Goal: Task Accomplishment & Management: Complete application form

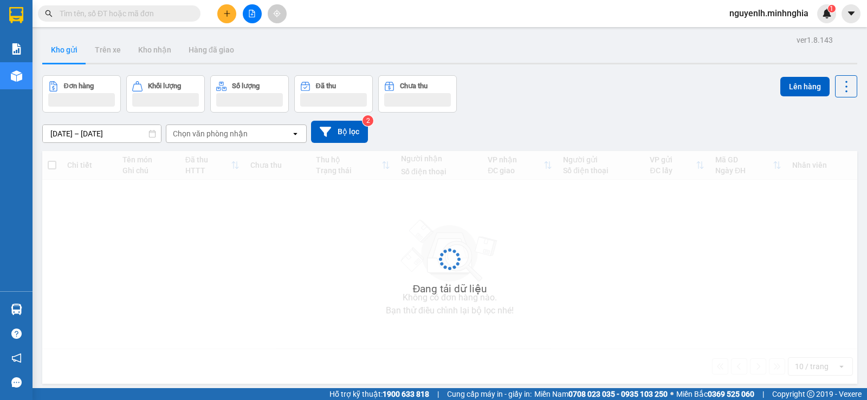
click at [122, 15] on input "text" at bounding box center [124, 14] width 128 height 12
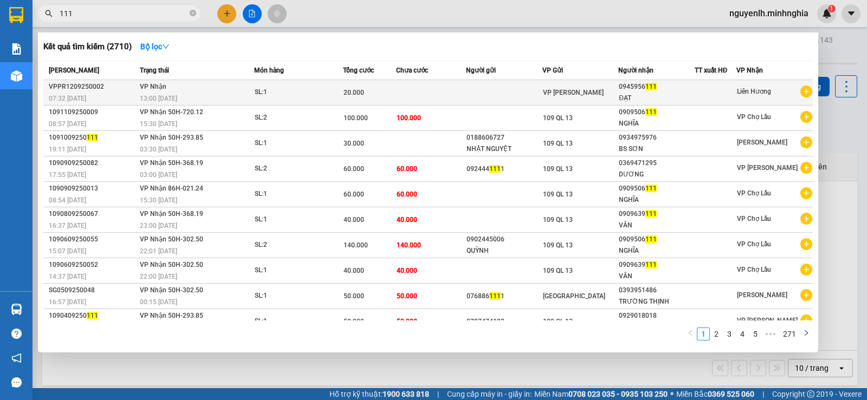
type input "111"
click at [663, 89] on div "0945956 111" at bounding box center [656, 86] width 75 height 11
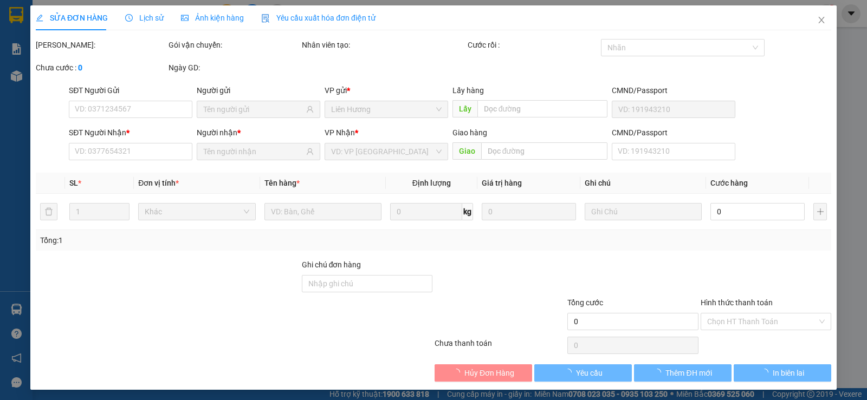
type input "0945956111"
type input "ĐẠT"
type input "20.000"
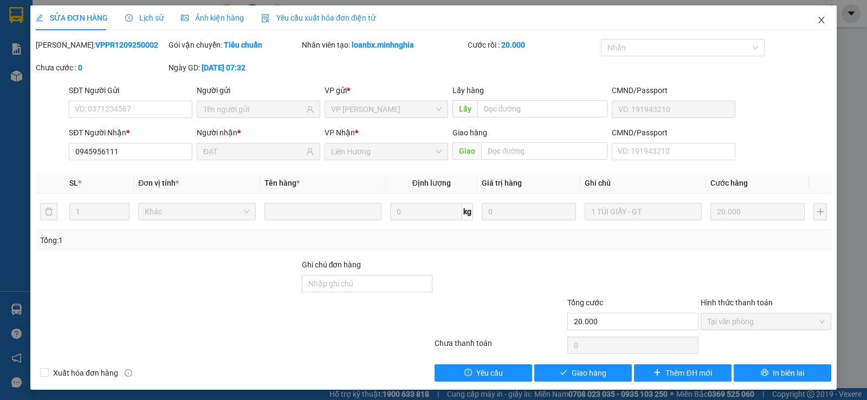
click at [819, 23] on span "Close" at bounding box center [821, 20] width 30 height 30
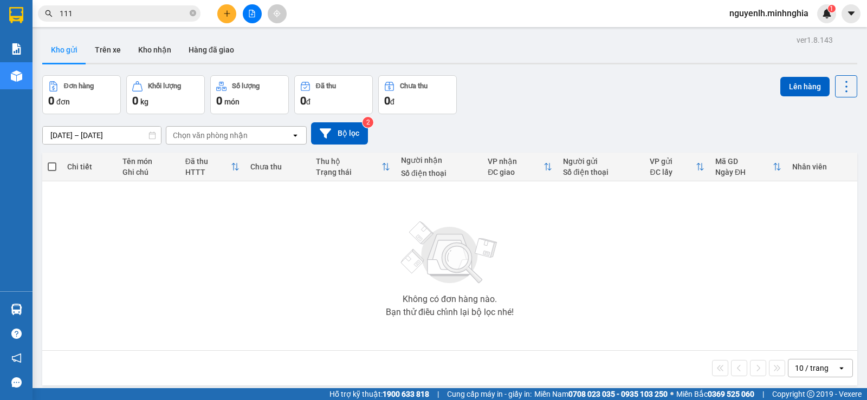
scroll to position [50, 0]
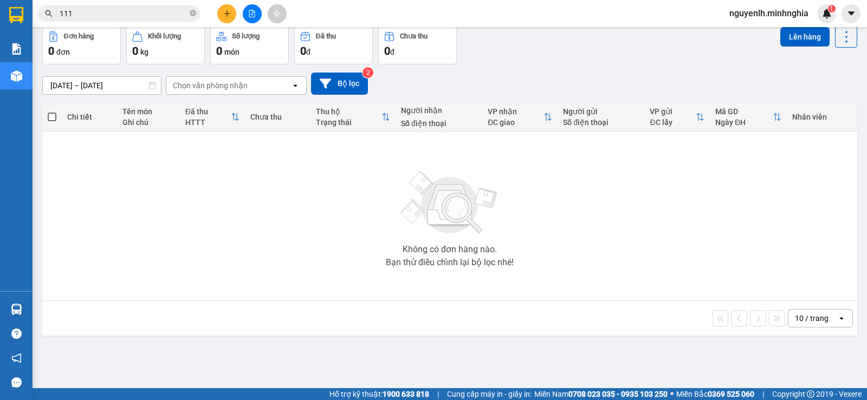
click at [223, 18] on button at bounding box center [226, 13] width 19 height 19
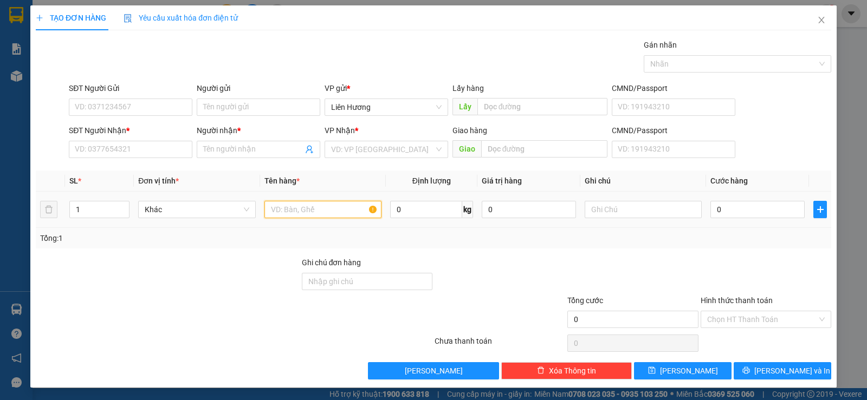
click at [323, 212] on input "text" at bounding box center [322, 209] width 117 height 17
click at [598, 217] on input "text" at bounding box center [642, 209] width 117 height 17
type input "1 KIỆN ĐỎ - CƠ BIDA"
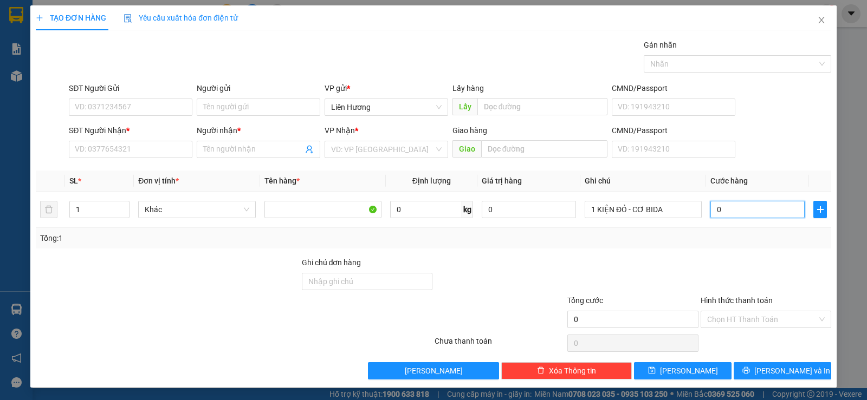
type input "5"
type input "50"
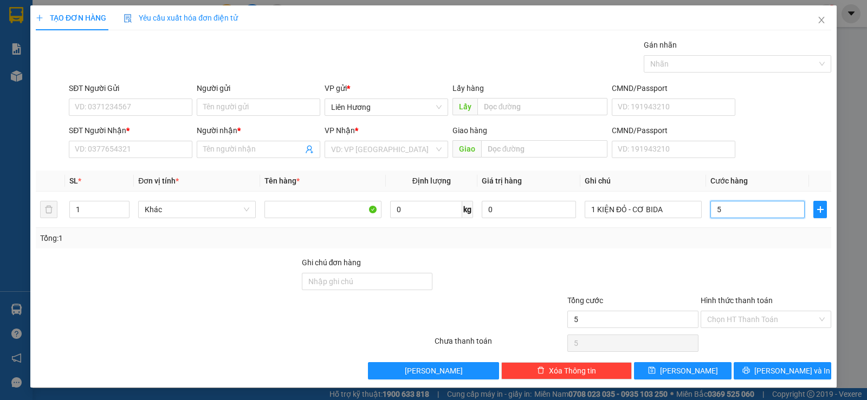
type input "50"
type input "50.000"
click at [125, 155] on input "SĐT Người Nhận *" at bounding box center [131, 149] width 124 height 17
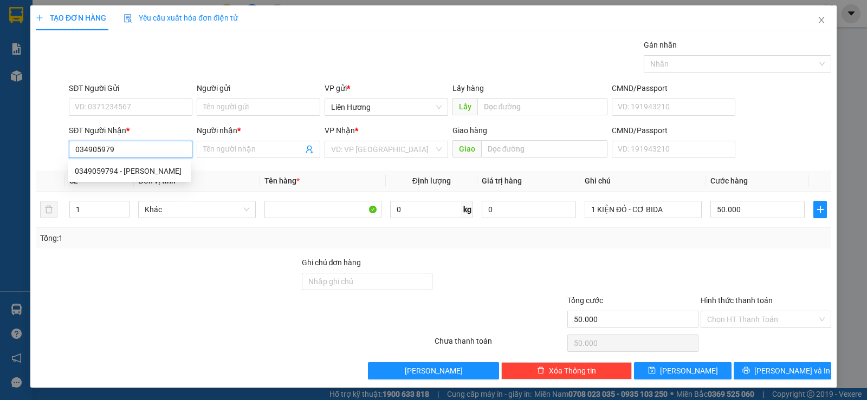
type input "0349059794"
click at [138, 171] on div "0349059794 - [PERSON_NAME]" at bounding box center [129, 171] width 109 height 12
type input "[PERSON_NAME]"
type input "0349059794"
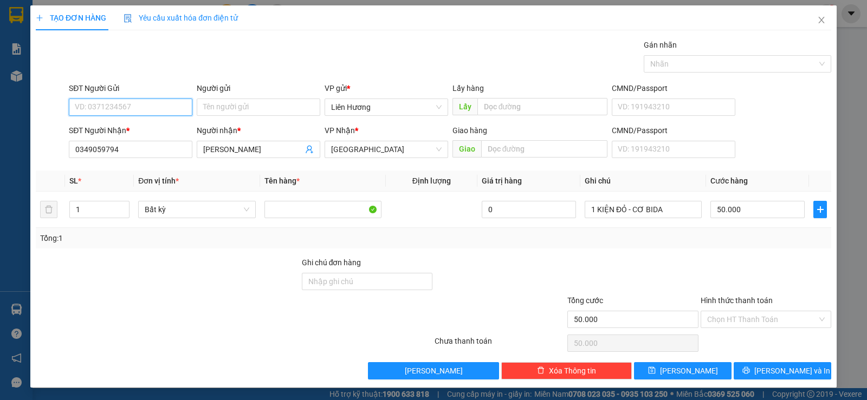
drag, startPoint x: 102, startPoint y: 105, endPoint x: 105, endPoint y: 111, distance: 5.8
click at [103, 106] on input "SĐT Người Gửi" at bounding box center [131, 107] width 124 height 17
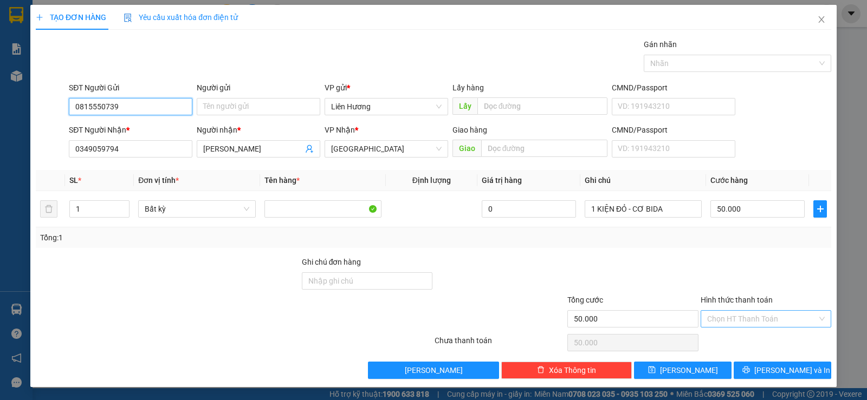
type input "0815550739"
drag, startPoint x: 732, startPoint y: 322, endPoint x: 734, endPoint y: 345, distance: 22.9
click at [733, 322] on input "Hình thức thanh toán" at bounding box center [762, 319] width 110 height 16
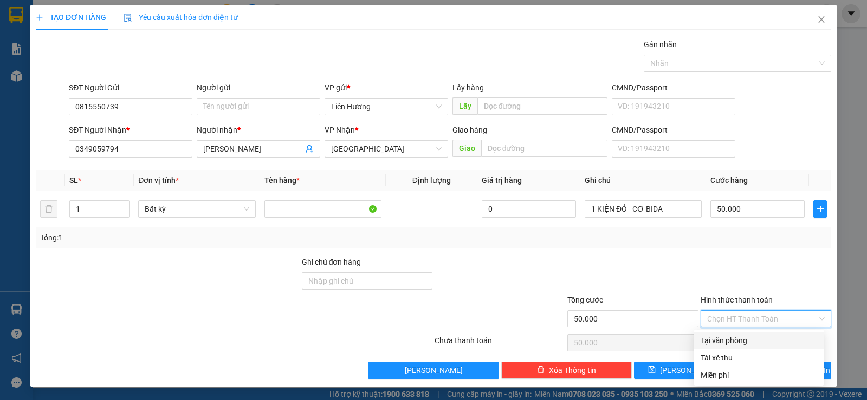
click at [732, 342] on div "Tại văn phòng" at bounding box center [758, 341] width 116 height 12
type input "0"
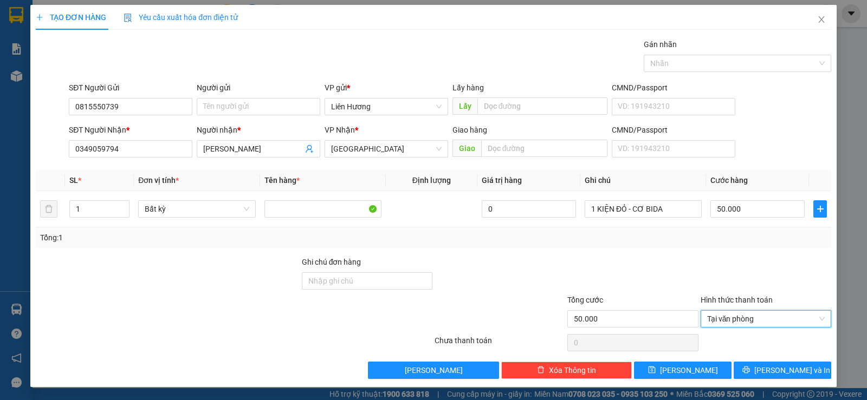
click at [771, 381] on div "TẠO ĐƠN HÀNG Yêu cầu xuất hóa đơn điện tử Transit Pickup Surcharge Ids Transit …" at bounding box center [433, 196] width 806 height 382
click at [770, 374] on span "[PERSON_NAME] và In" at bounding box center [792, 371] width 76 height 12
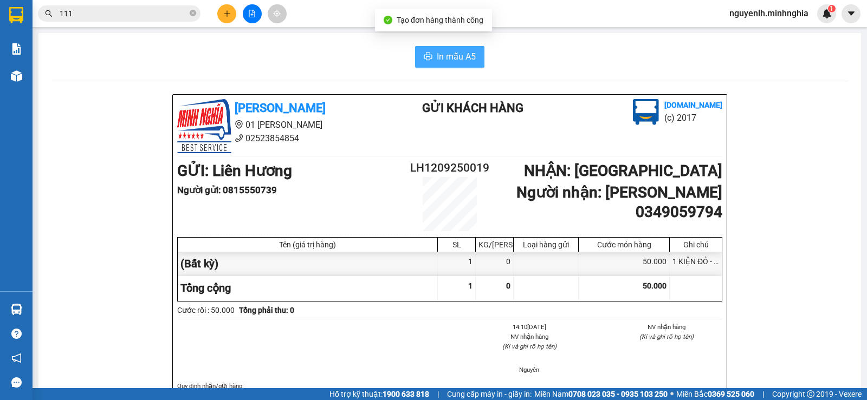
drag, startPoint x: 460, startPoint y: 55, endPoint x: 503, endPoint y: 172, distance: 124.6
click at [460, 56] on span "In mẫu A5" at bounding box center [456, 57] width 39 height 14
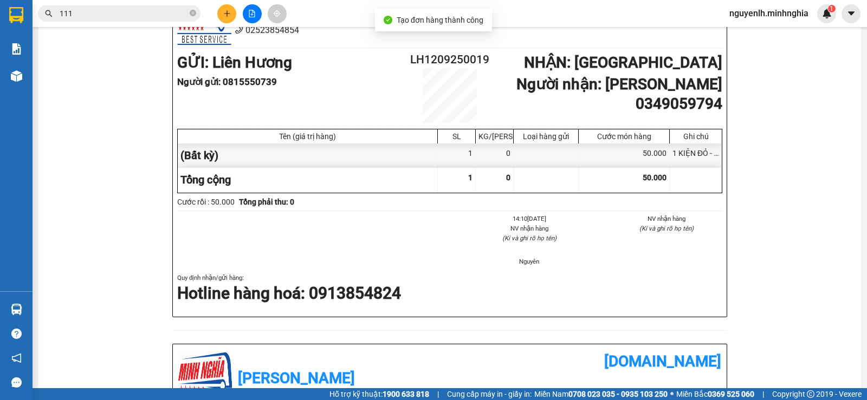
scroll to position [54, 0]
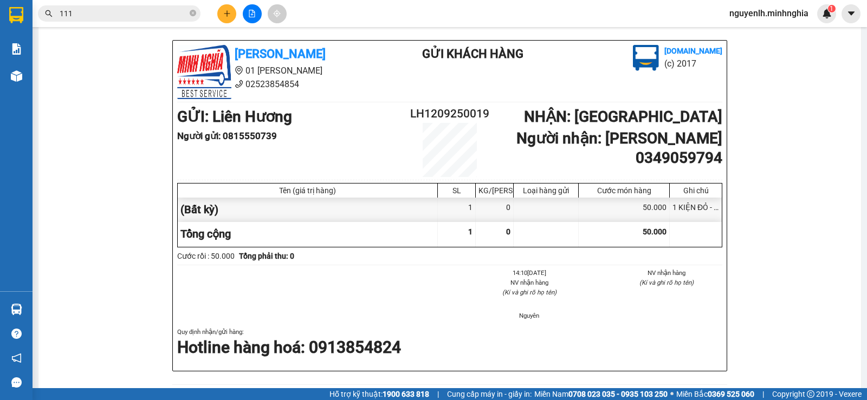
click at [113, 12] on input "111" at bounding box center [124, 14] width 128 height 12
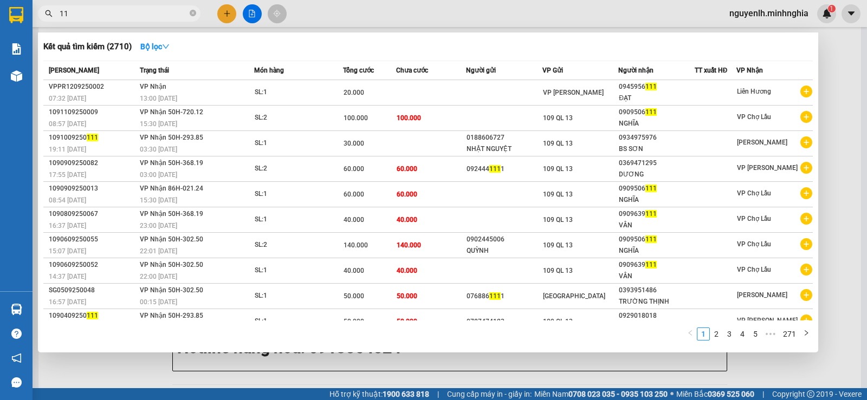
type input "1"
